Goal: Task Accomplishment & Management: Manage account settings

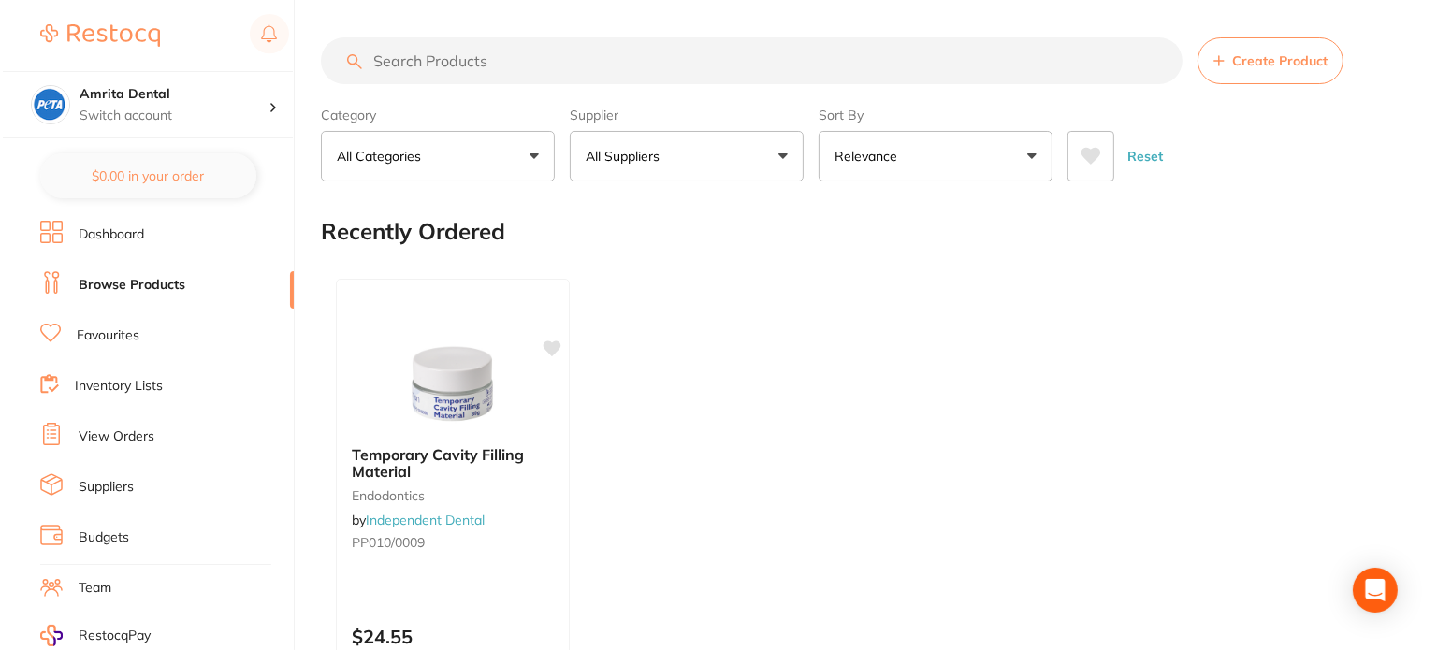
scroll to position [243, 0]
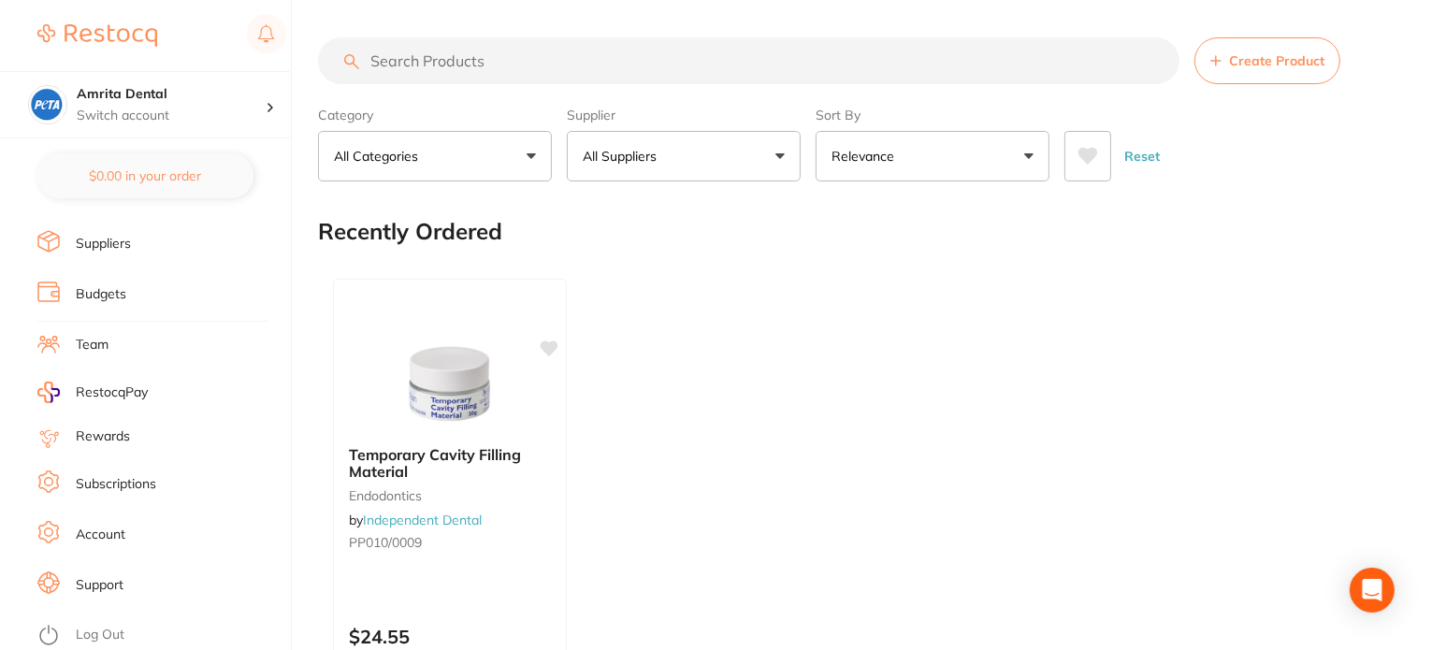
click at [123, 630] on link "Log Out" at bounding box center [100, 635] width 49 height 19
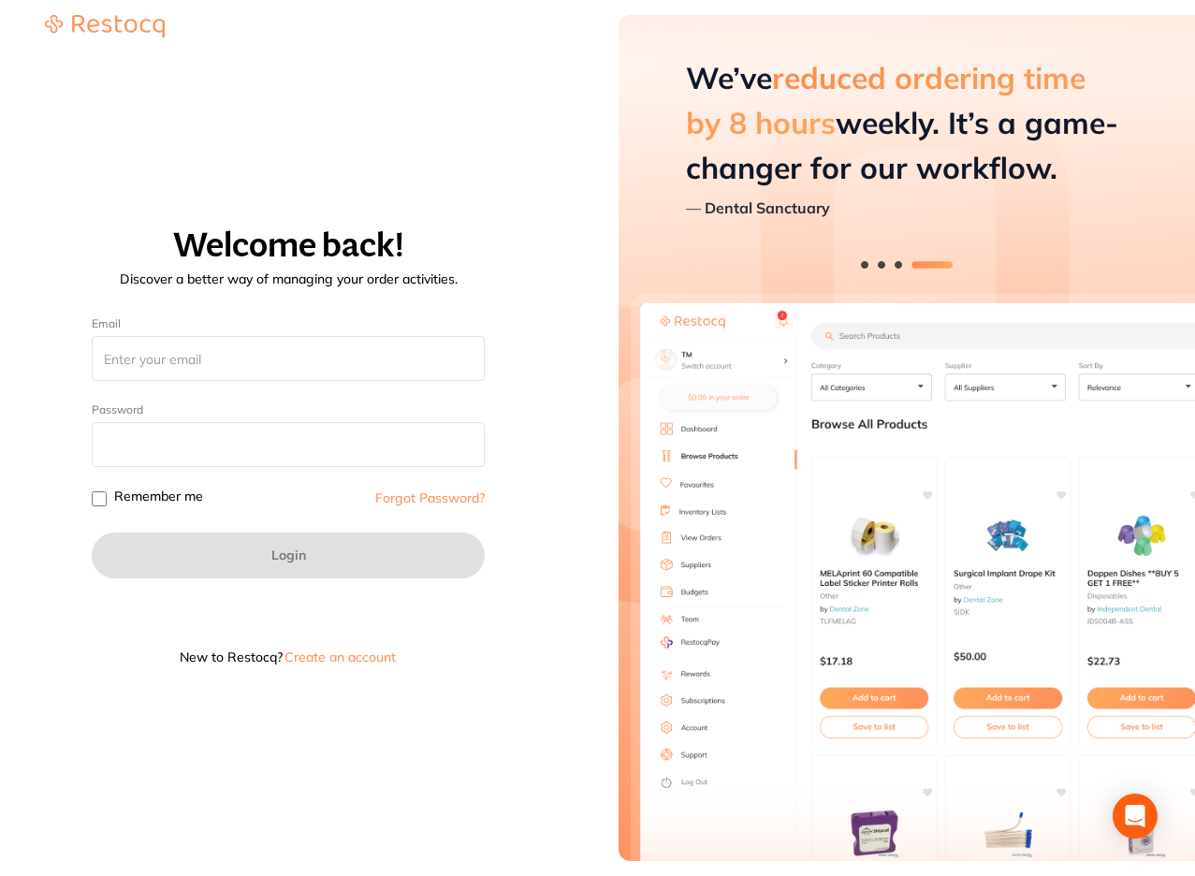
click at [365, 649] on button "Create an account" at bounding box center [340, 656] width 115 height 13
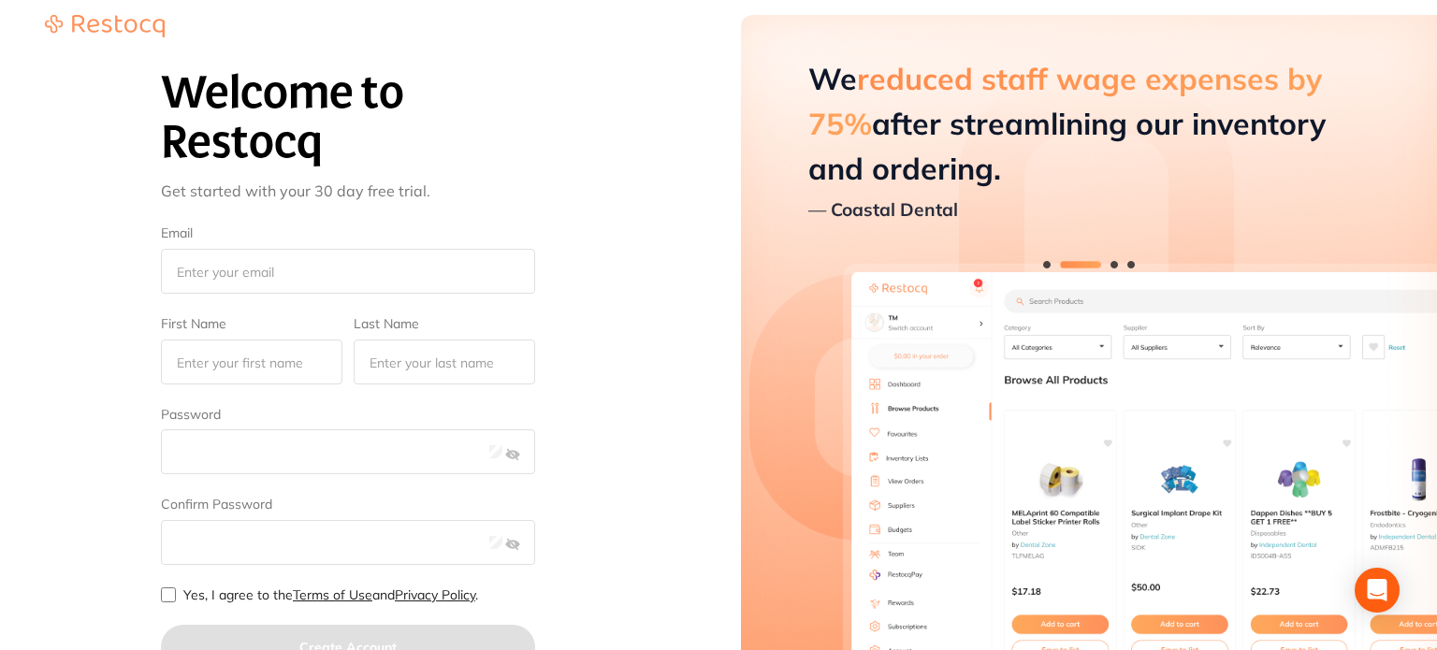
click at [593, 416] on div "Welcome to Restocq Get started with your 30 day free trial. Email First Name La…" at bounding box center [347, 407] width 651 height 718
click at [638, 220] on div "Welcome to Restocq Get started with your 30 day free trial. Email First Name La…" at bounding box center [347, 407] width 651 height 718
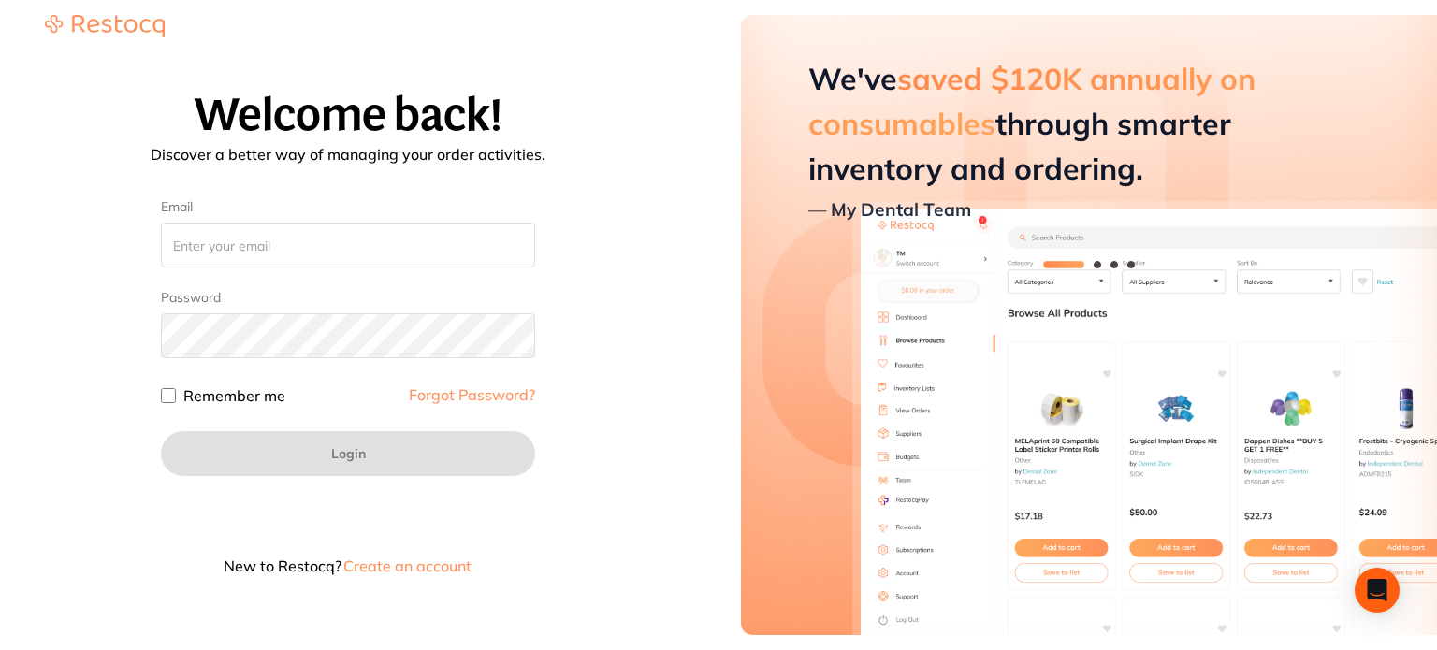
click at [409, 559] on button "Create an account" at bounding box center [407, 566] width 132 height 15
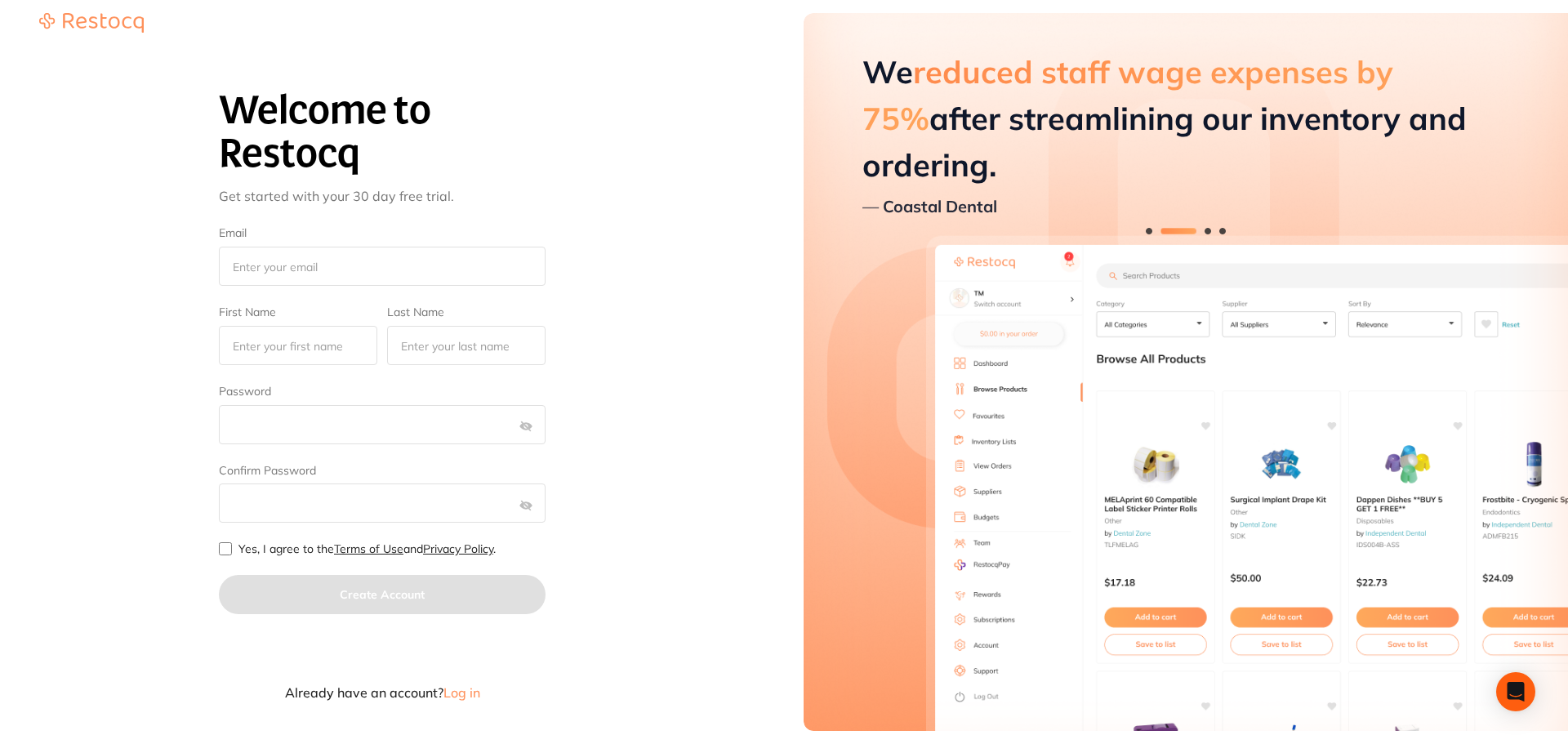
click at [457, 567] on span "Log in" at bounding box center [462, 692] width 37 height 17
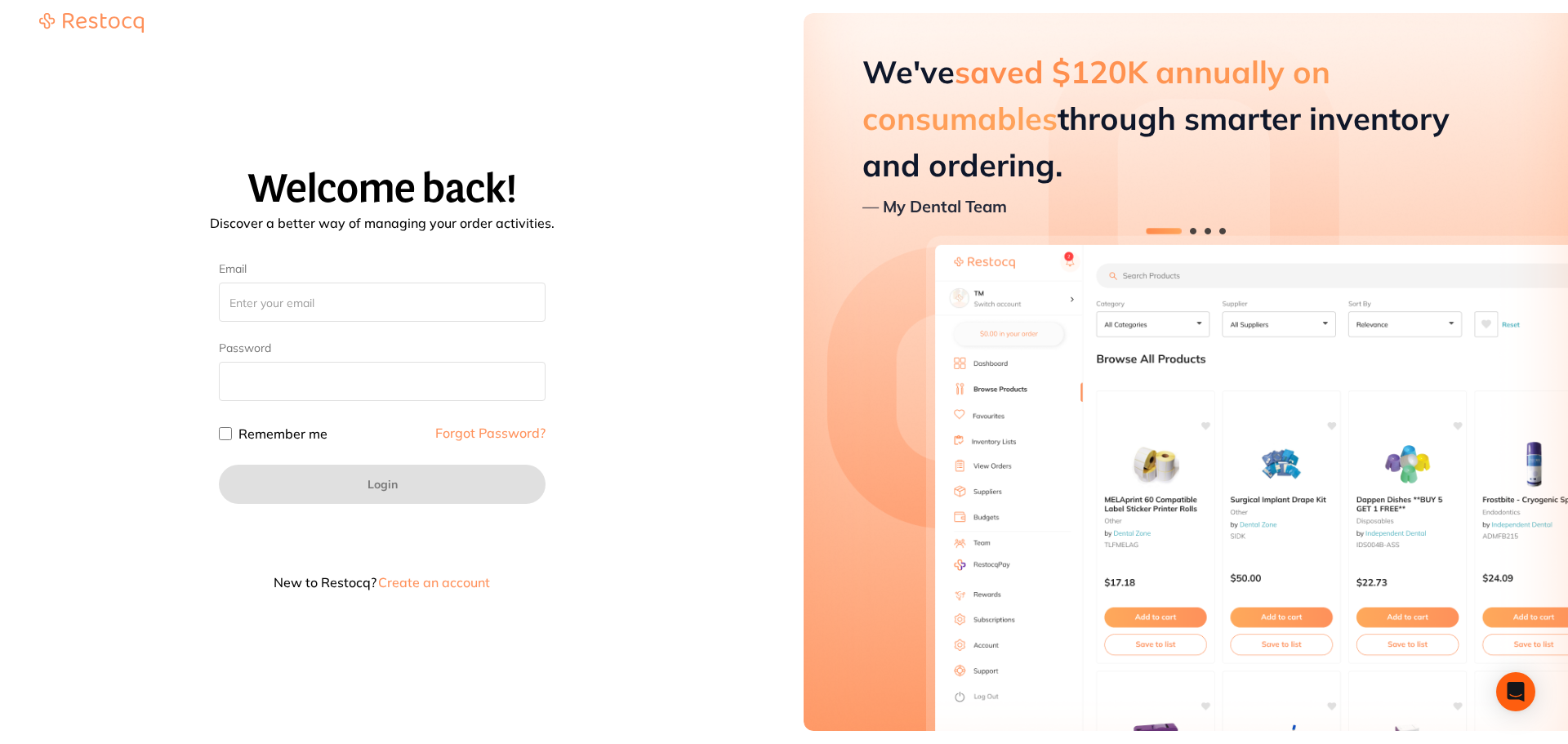
click at [466, 567] on button "Create an account" at bounding box center [434, 582] width 115 height 13
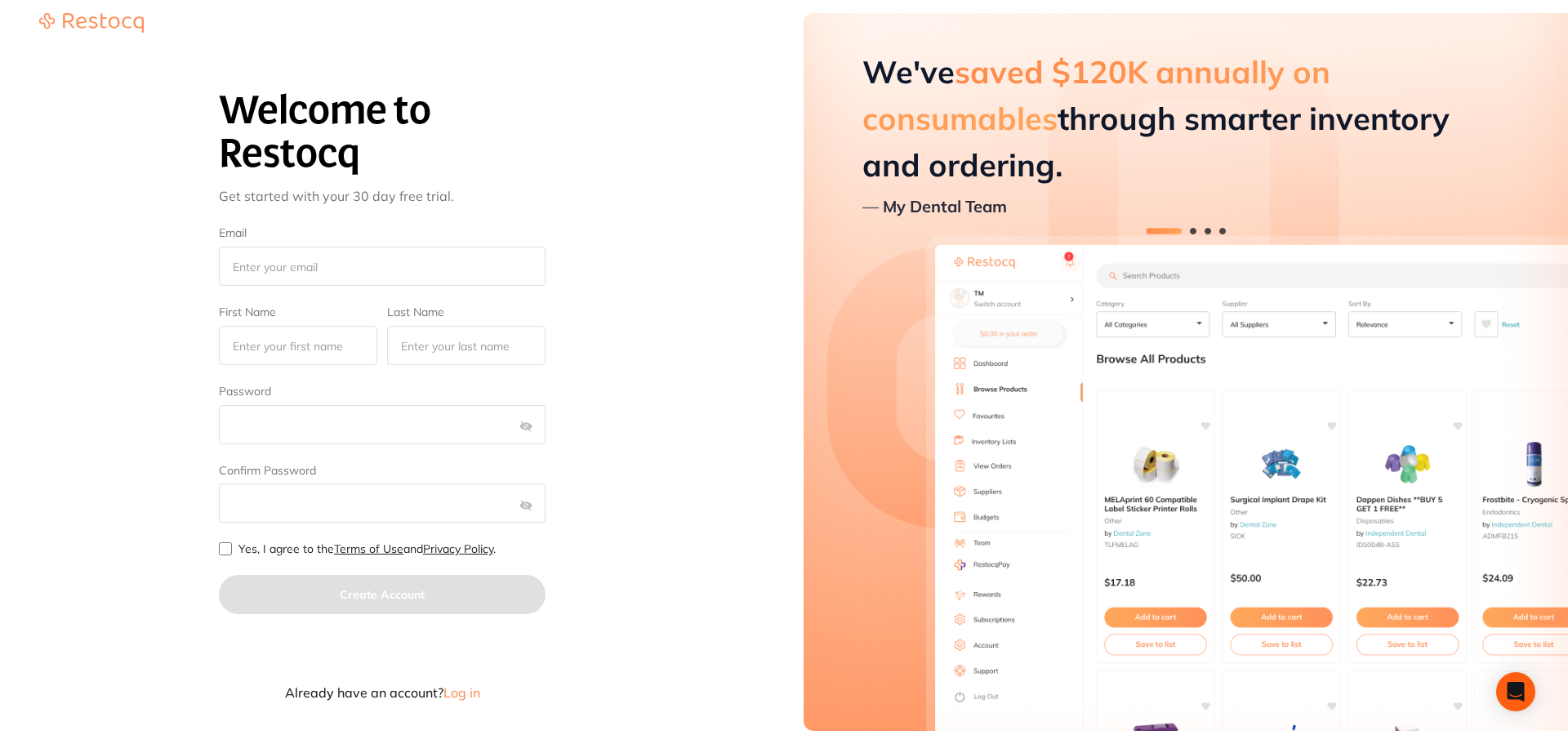
click at [463, 567] on span "Log in" at bounding box center [462, 692] width 37 height 17
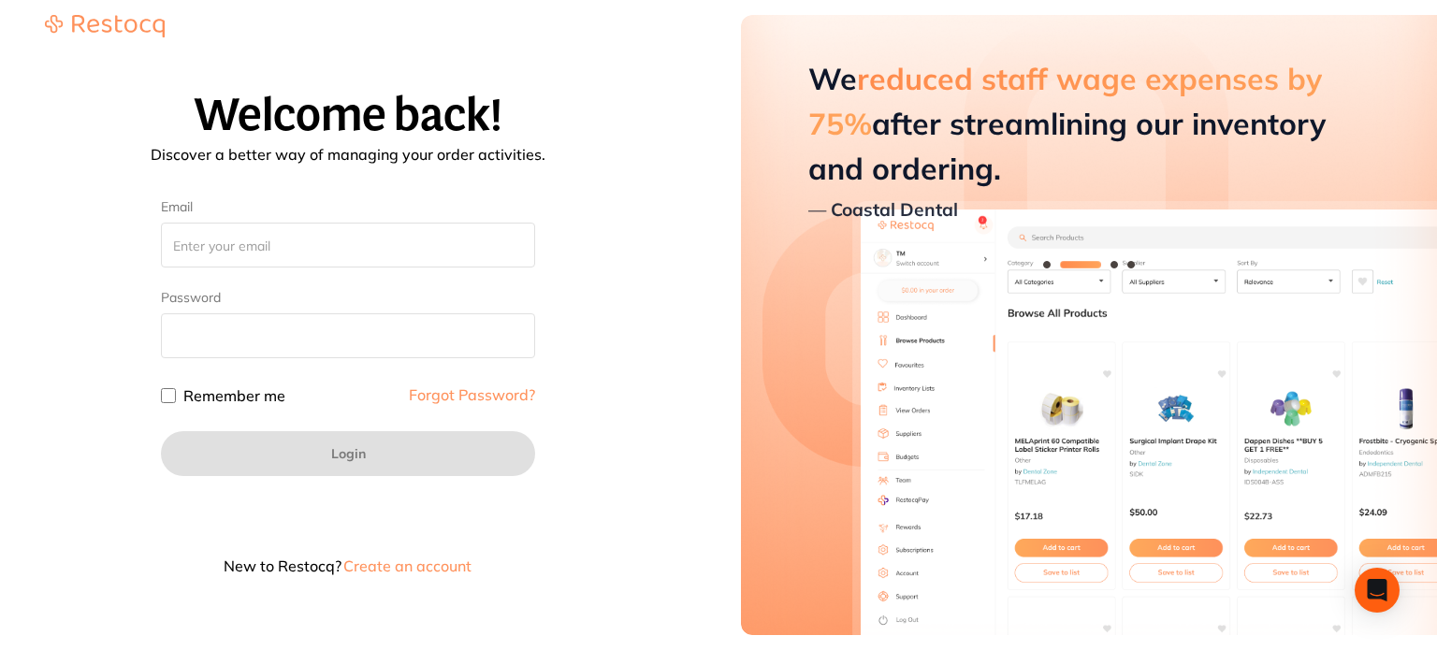
click at [403, 569] on button "Create an account" at bounding box center [407, 566] width 132 height 15
click at [393, 563] on button "Create an account" at bounding box center [407, 566] width 132 height 15
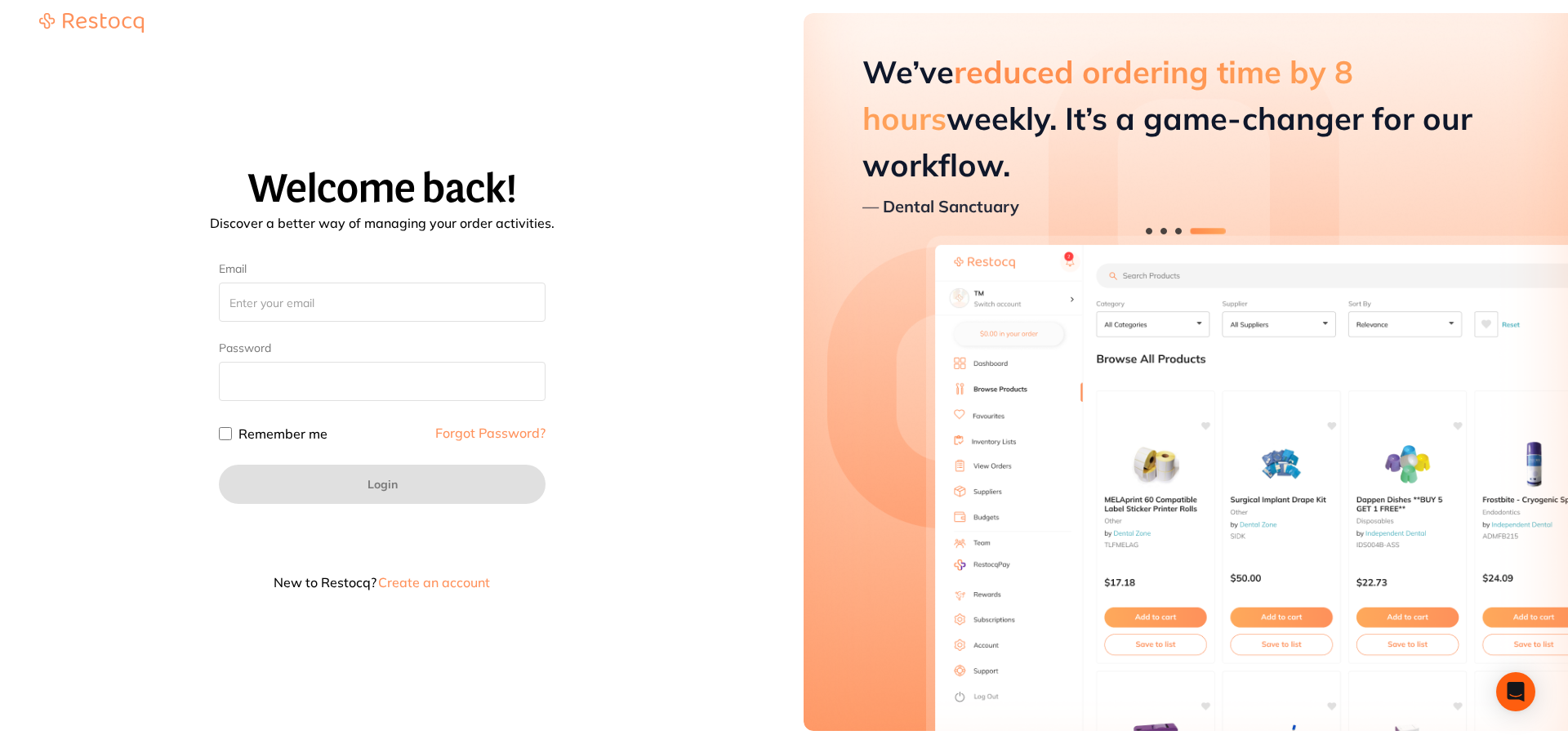
click at [460, 584] on button "Create an account" at bounding box center [434, 582] width 115 height 13
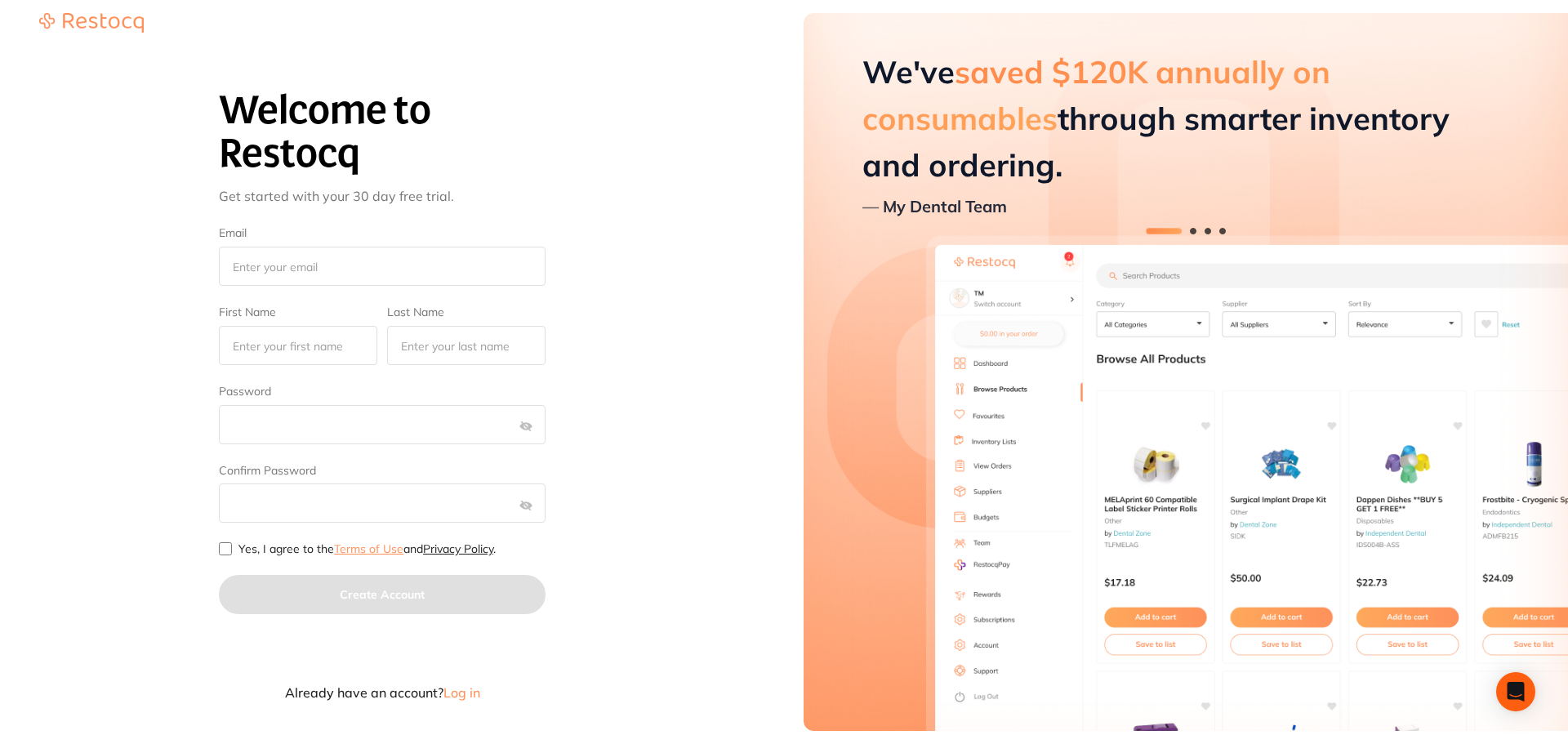
click at [382, 552] on link "Terms of Use" at bounding box center [369, 548] width 70 height 15
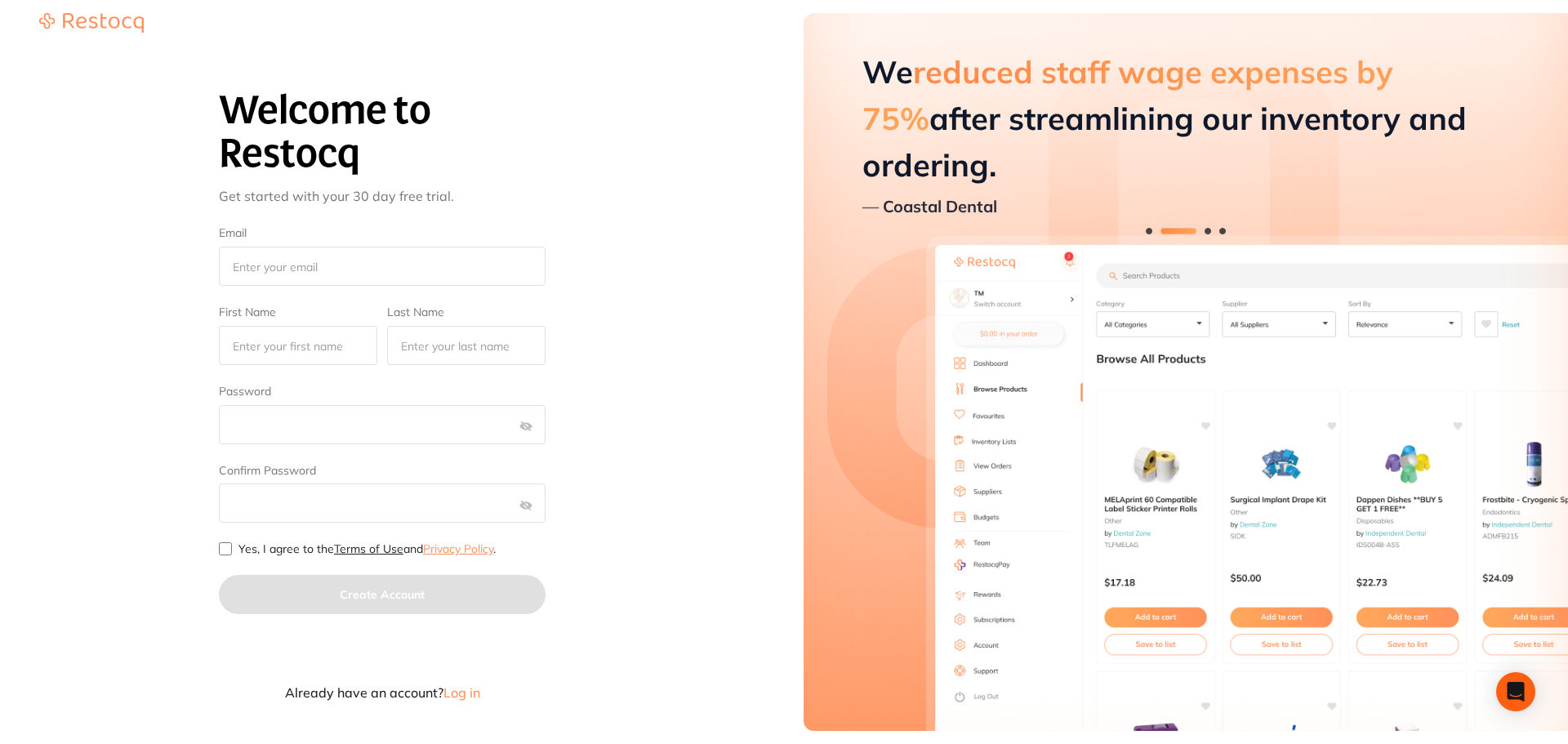
click at [474, 548] on link "Privacy Policy" at bounding box center [458, 548] width 70 height 15
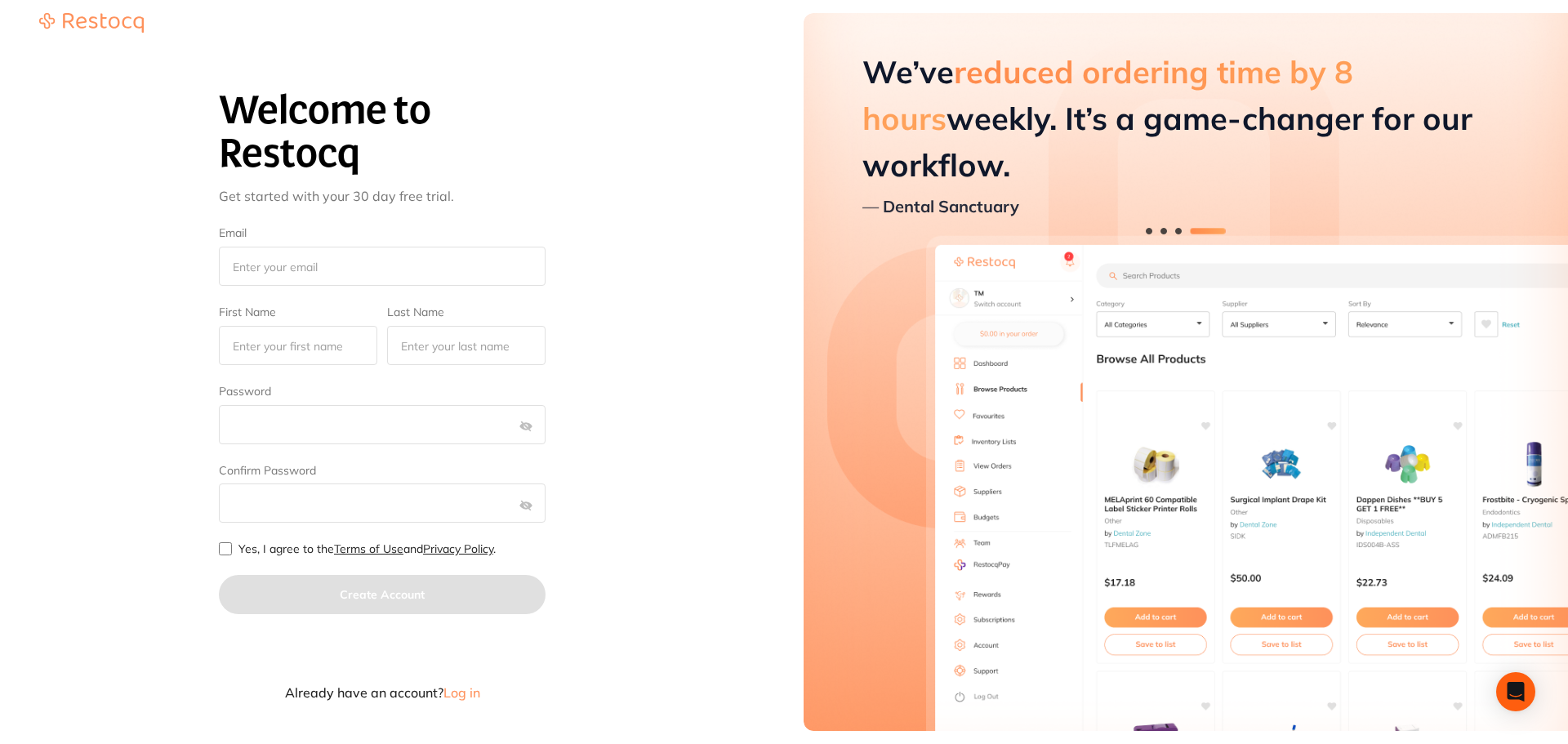
drag, startPoint x: 699, startPoint y: 539, endPoint x: 755, endPoint y: 352, distance: 195.2
click at [755, 352] on section "Welcome to Restocq Get started with your 30 day free trial. Email First Name La…" at bounding box center [382, 372] width 765 height 744
click at [712, 303] on div "Welcome to Restocq Get started with your 30 day free trial. Email First Name La…" at bounding box center [382, 384] width 726 height 685
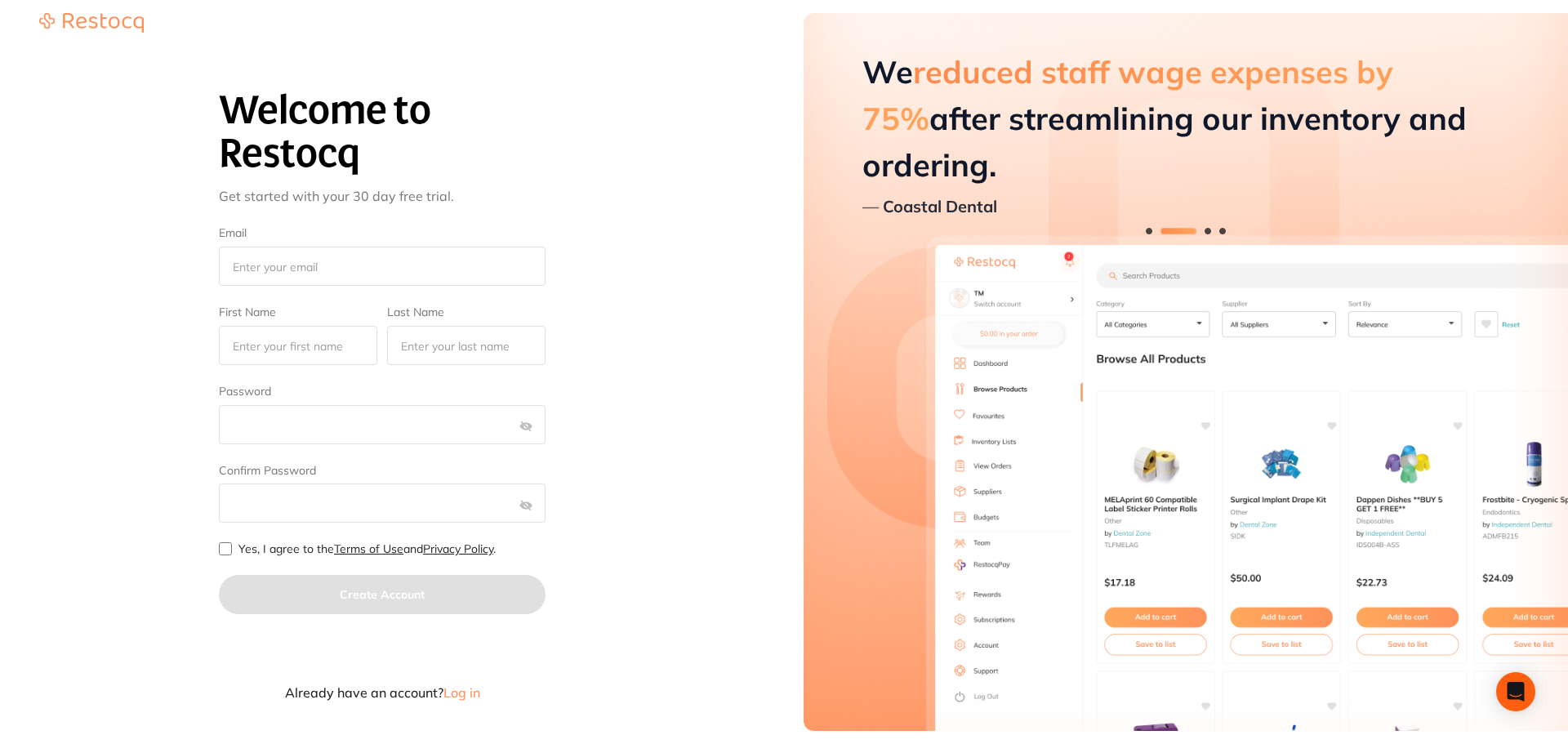
click at [458, 693] on span "Log in" at bounding box center [462, 692] width 37 height 17
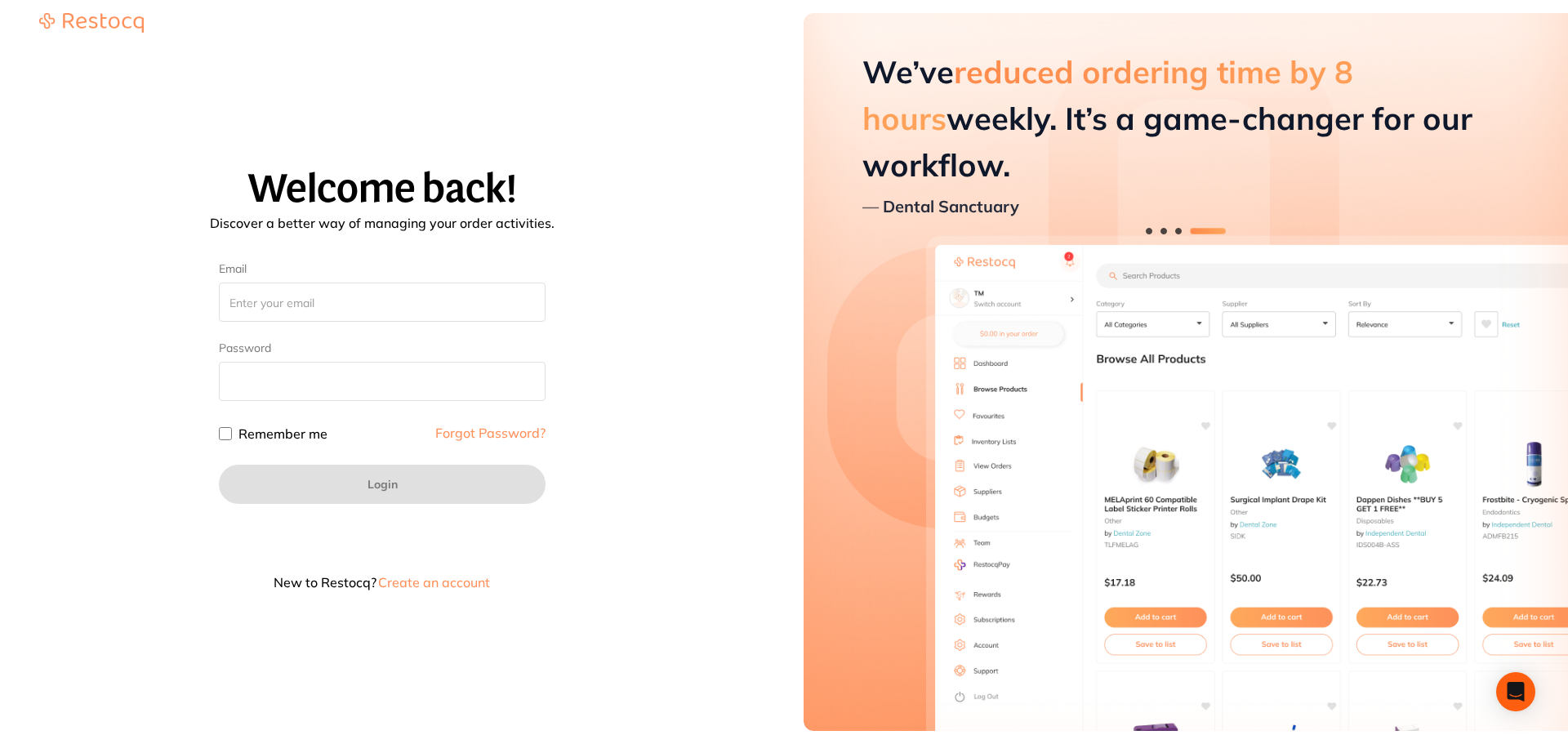
click at [425, 582] on button "Create an account" at bounding box center [434, 582] width 115 height 13
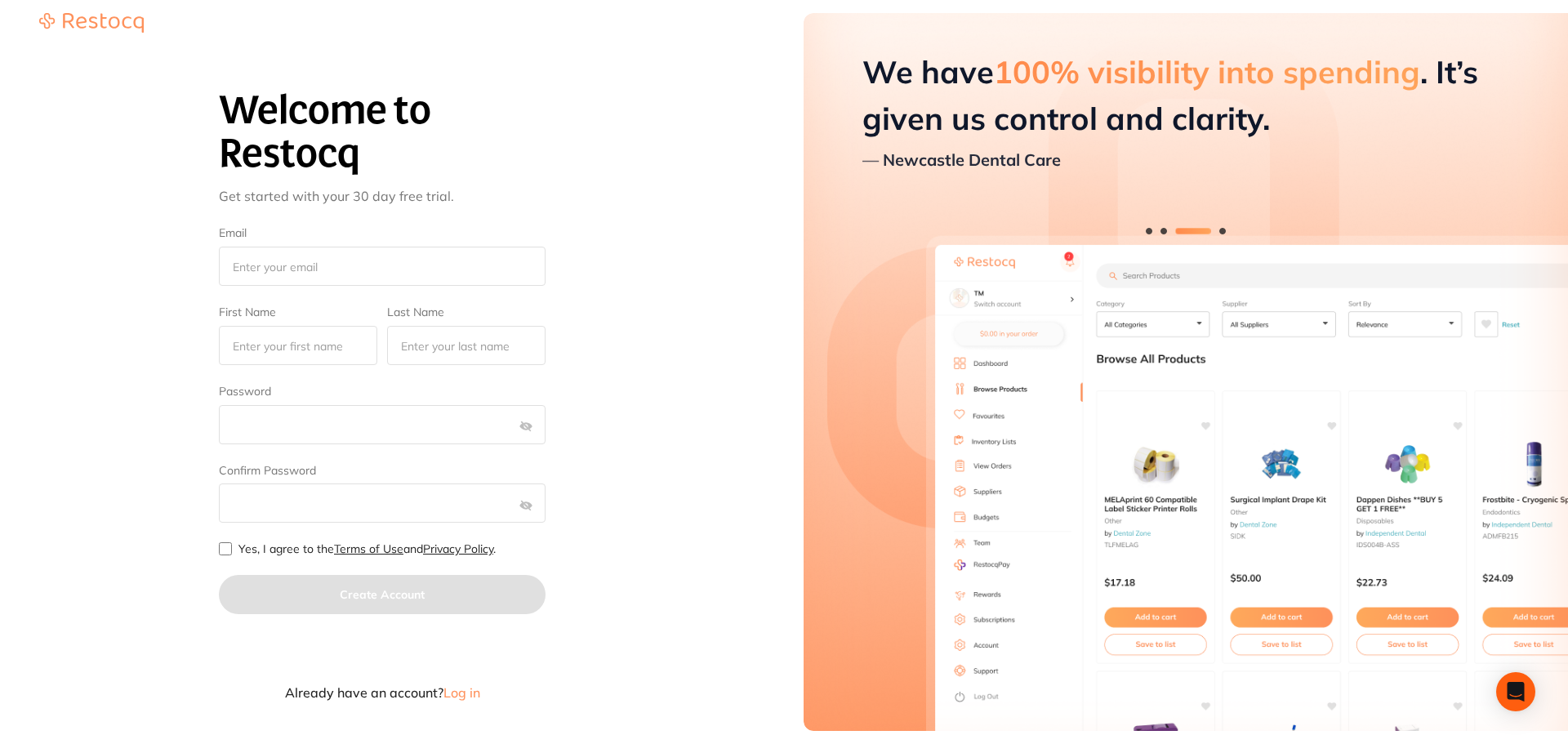
click at [466, 698] on span "Log in" at bounding box center [462, 692] width 37 height 17
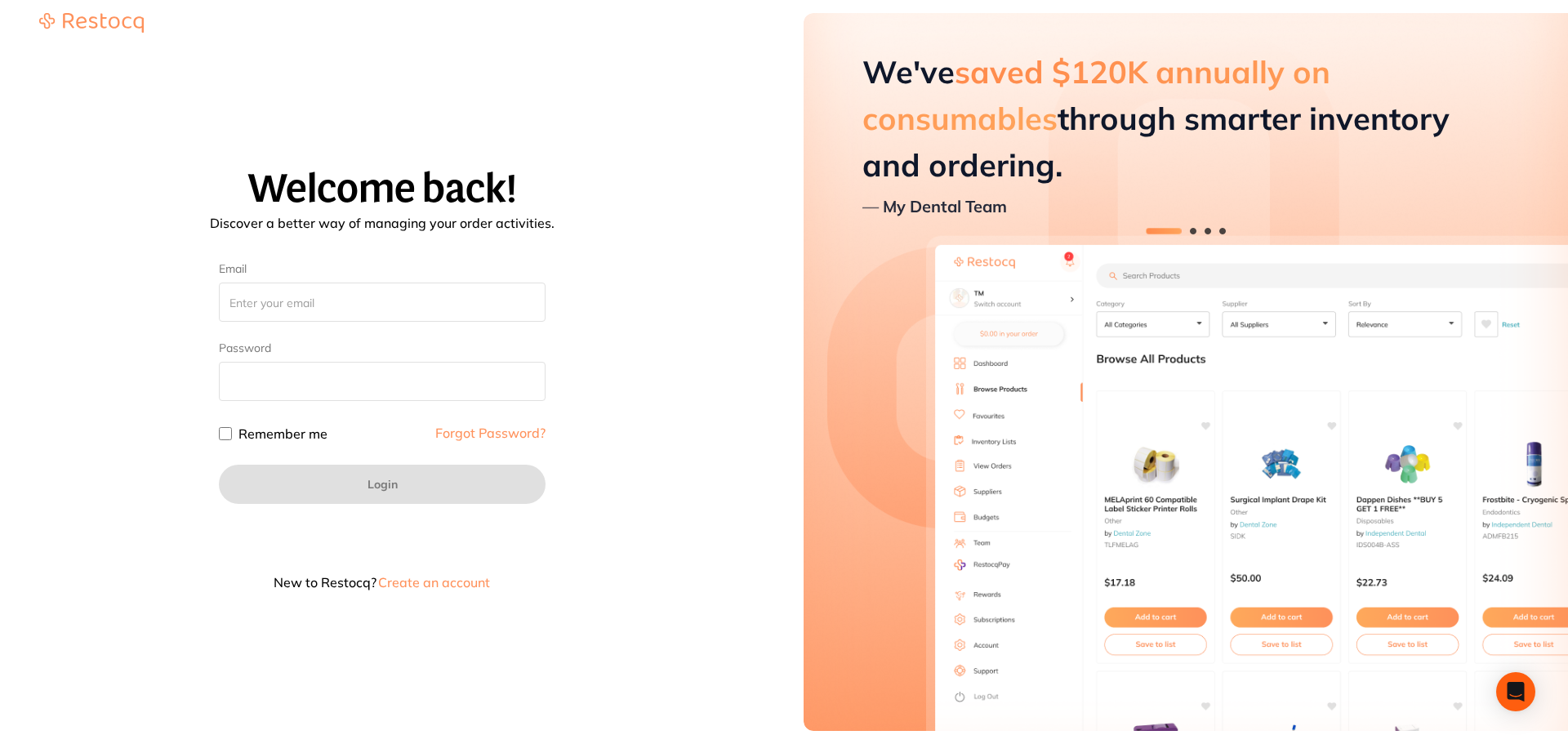
click at [502, 431] on link "Forgot Password?" at bounding box center [491, 432] width 110 height 13
click at [512, 439] on link "Forgot Password?" at bounding box center [491, 432] width 110 height 13
